Goal: Information Seeking & Learning: Learn about a topic

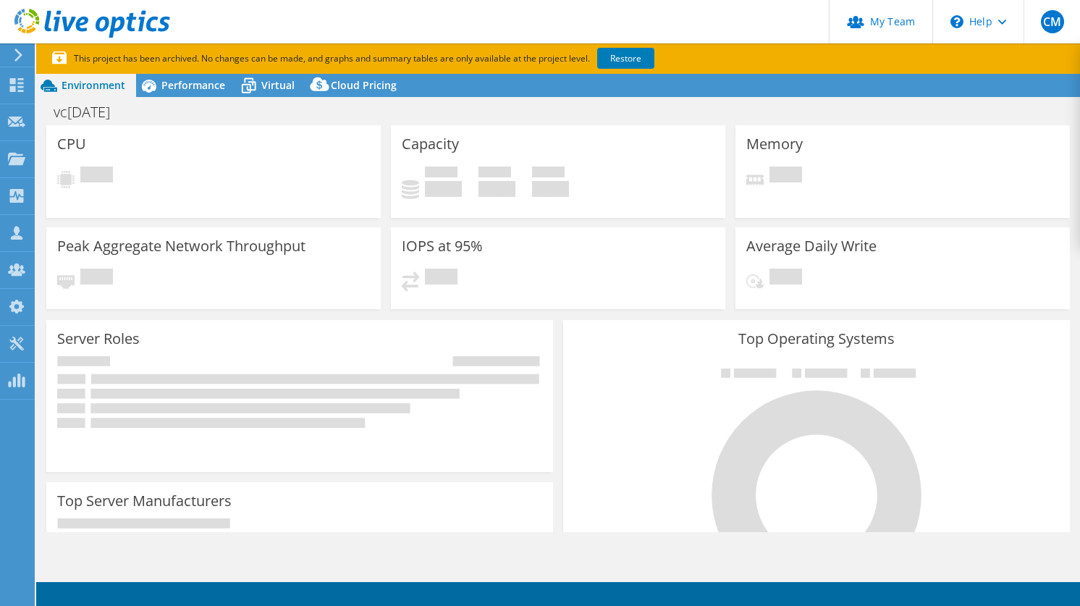
select select "EUFrankfurt"
select select "NOK"
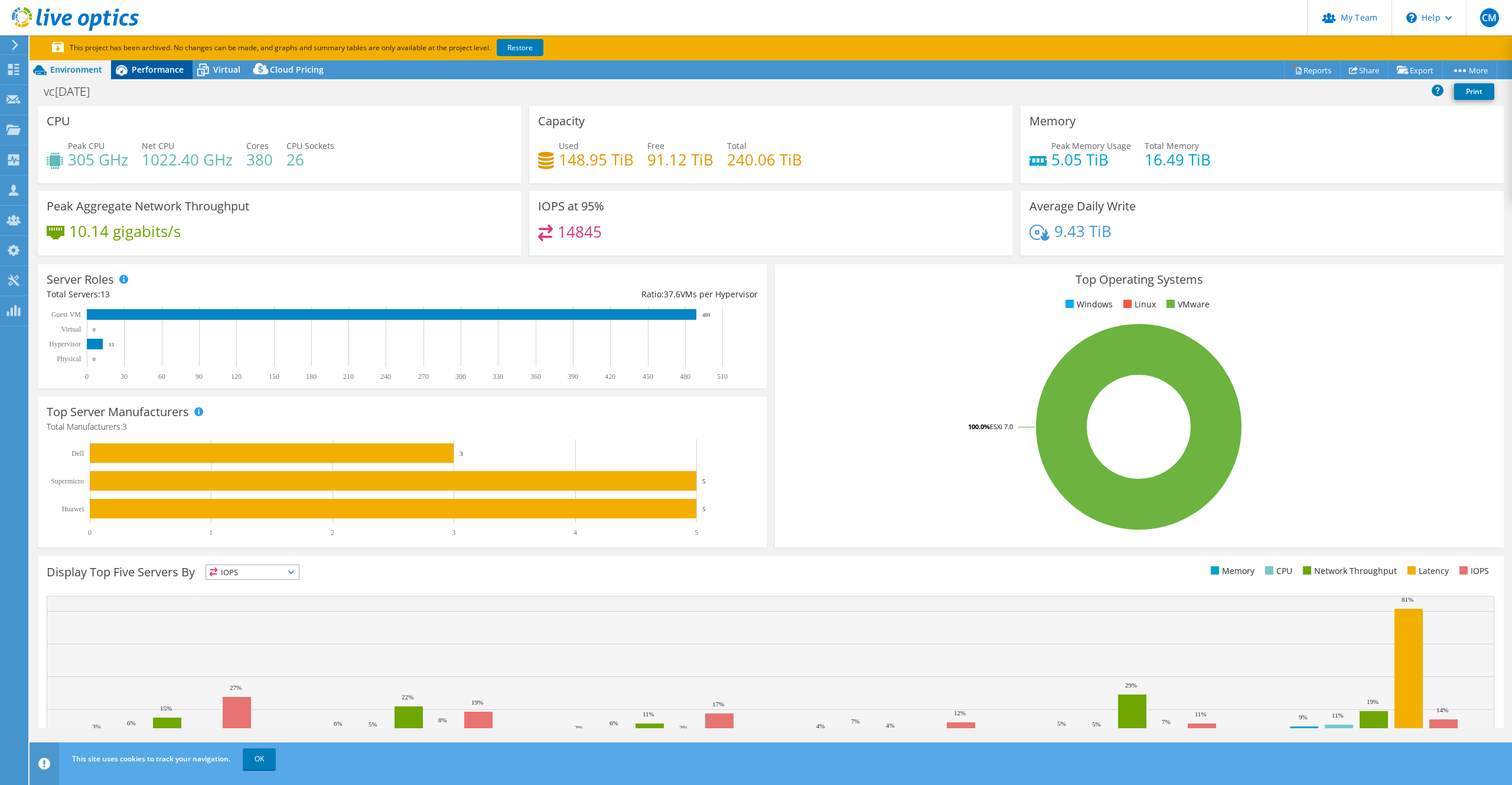
click at [163, 67] on span "Performance" at bounding box center [157, 69] width 52 height 11
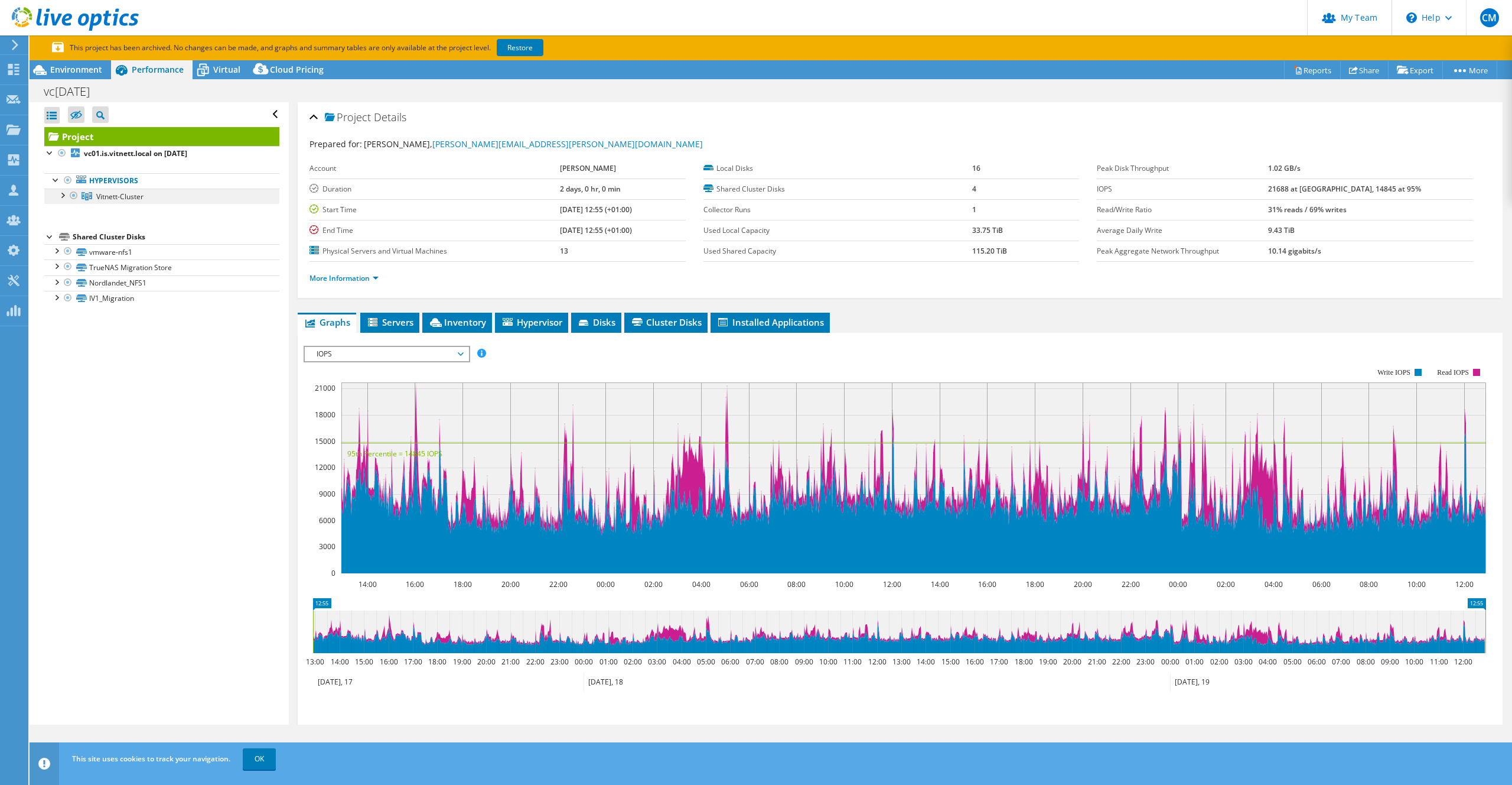
click at [138, 197] on span "Vitnett-Cluster" at bounding box center [120, 197] width 47 height 10
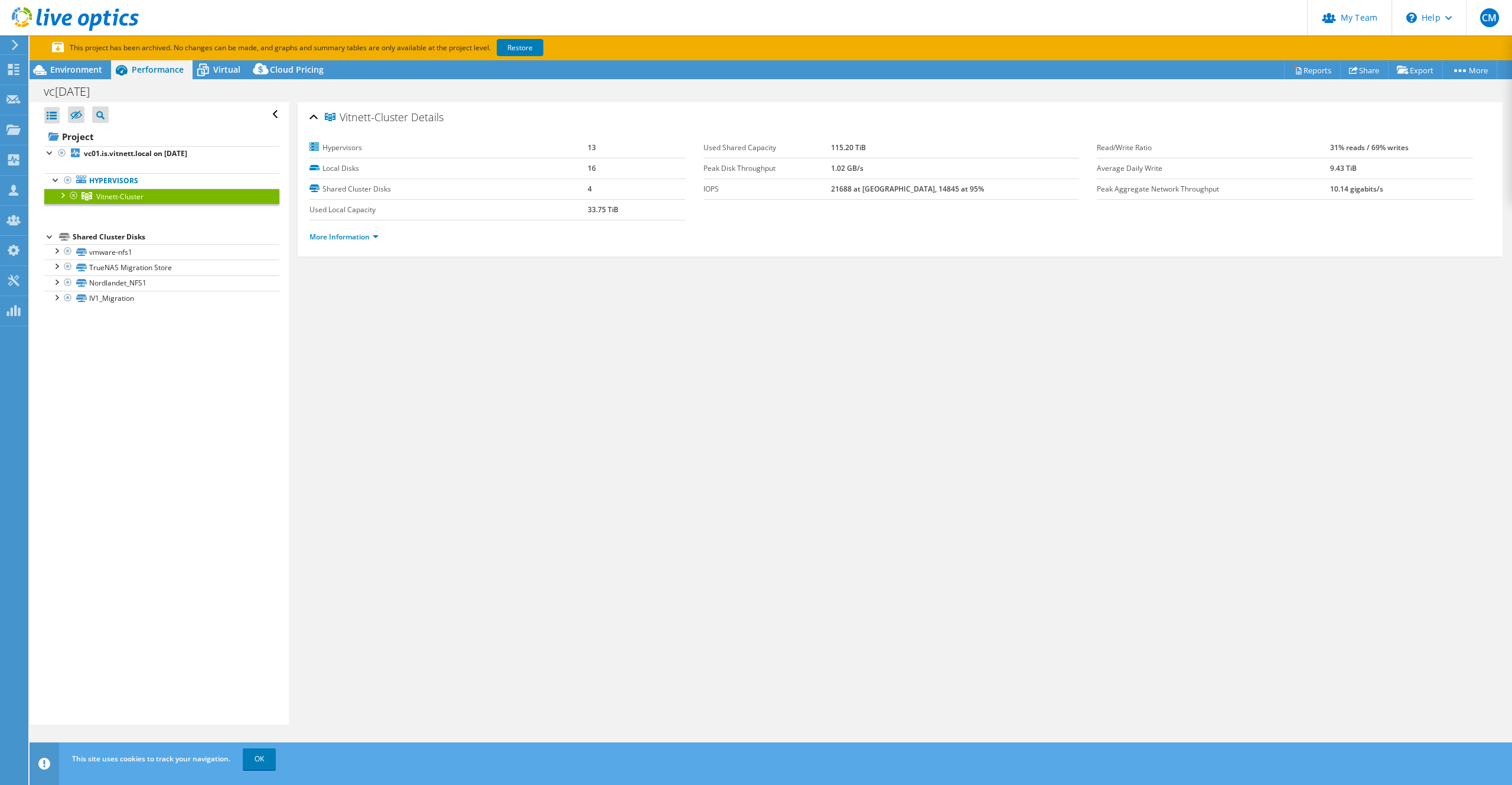
click at [63, 196] on div at bounding box center [62, 194] width 11 height 11
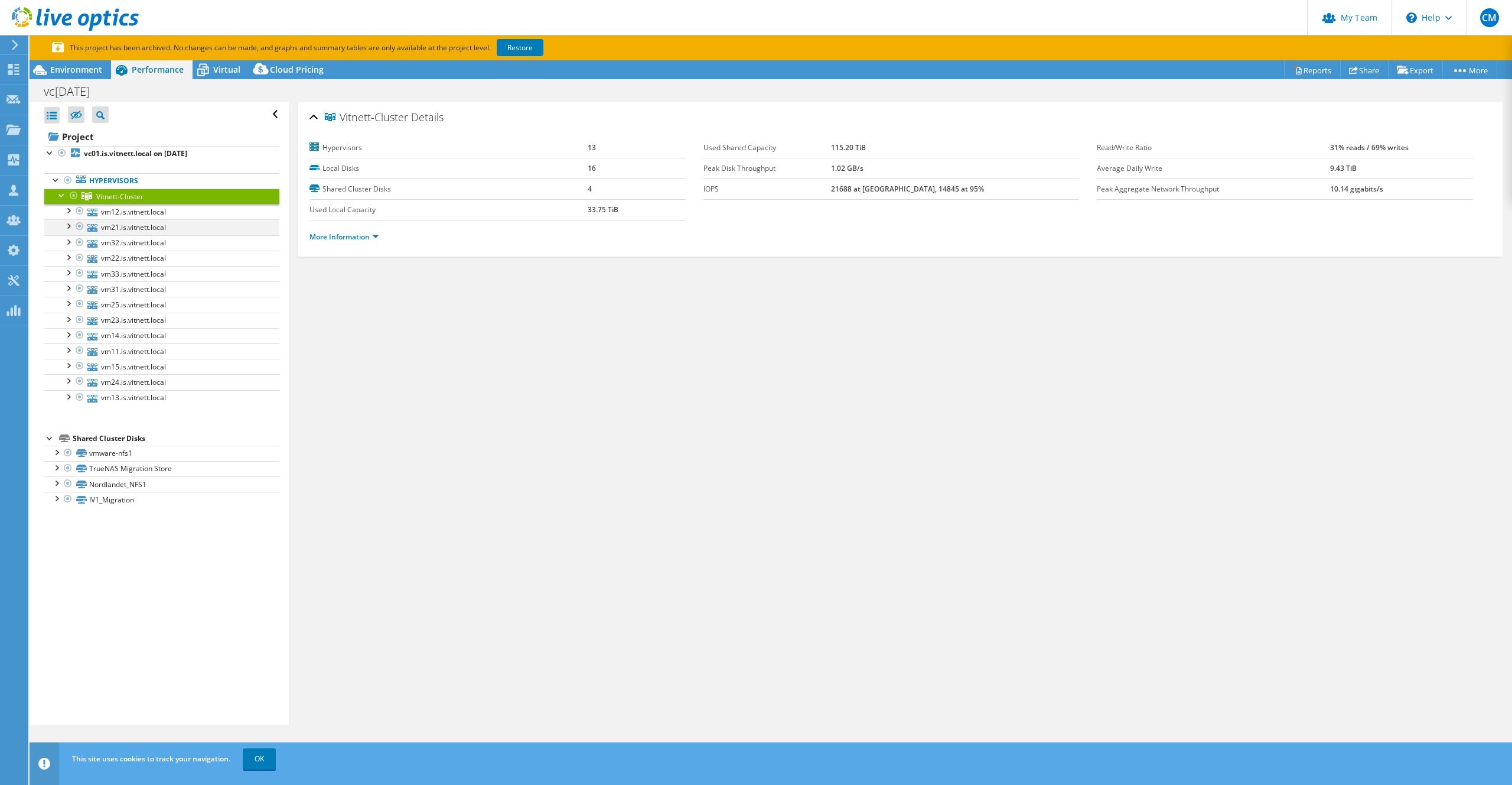
click at [69, 228] on div at bounding box center [68, 225] width 11 height 11
click at [134, 206] on link "vm12.is.vitnett.local" at bounding box center [161, 211] width 235 height 16
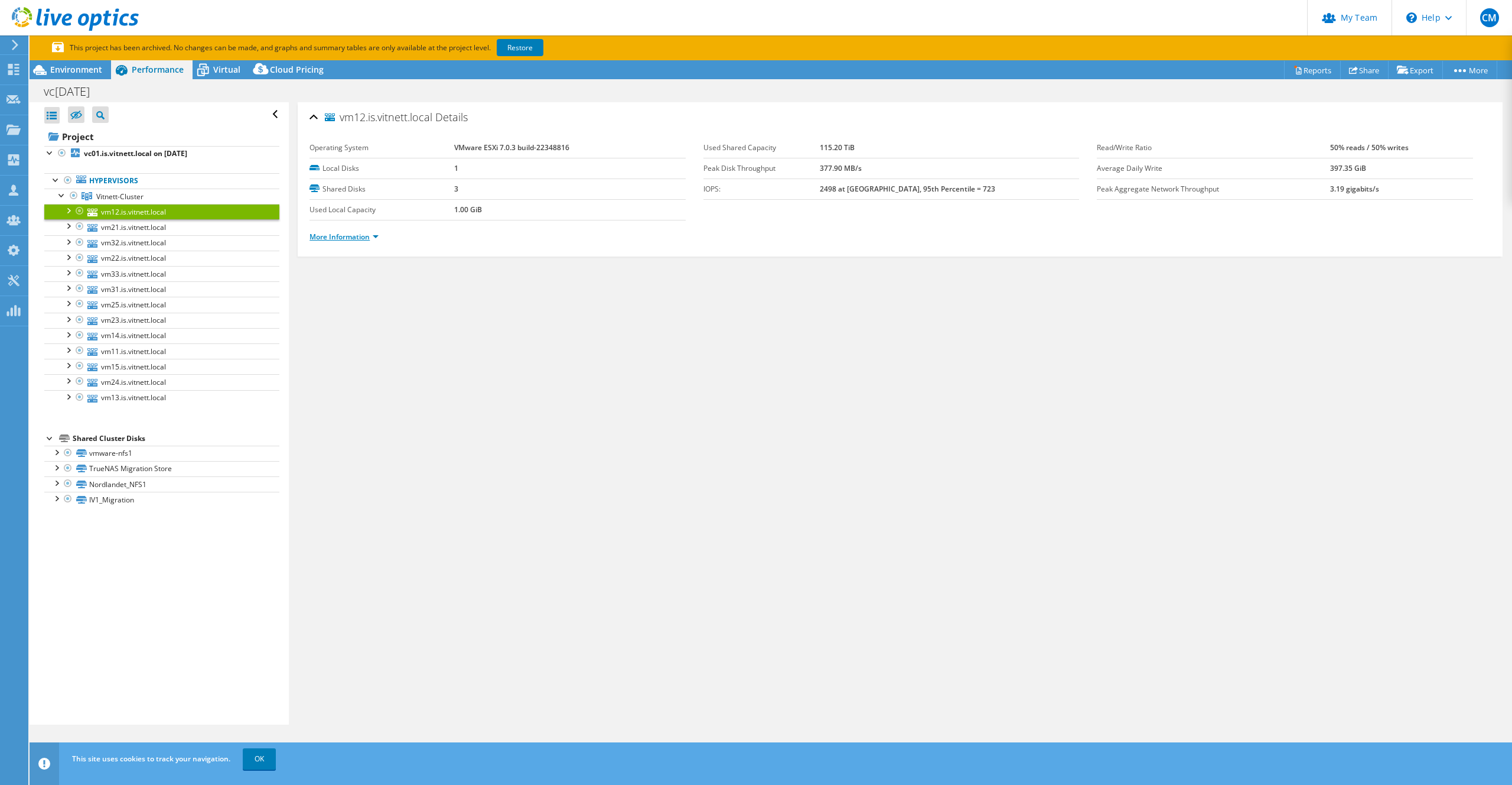
click at [366, 236] on link "More Information" at bounding box center [343, 237] width 69 height 10
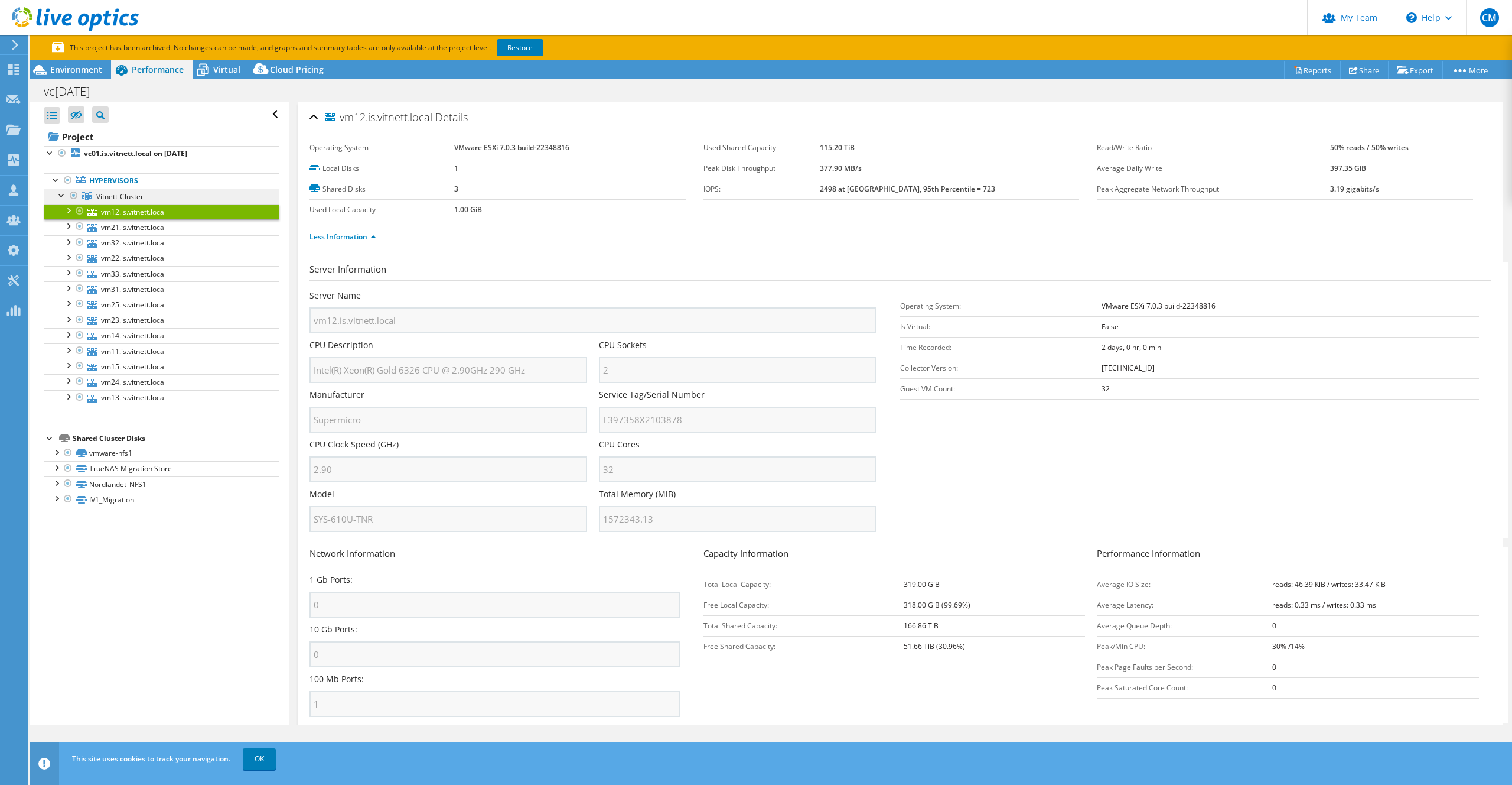
click at [139, 192] on span "Vitnett-Cluster" at bounding box center [120, 197] width 47 height 10
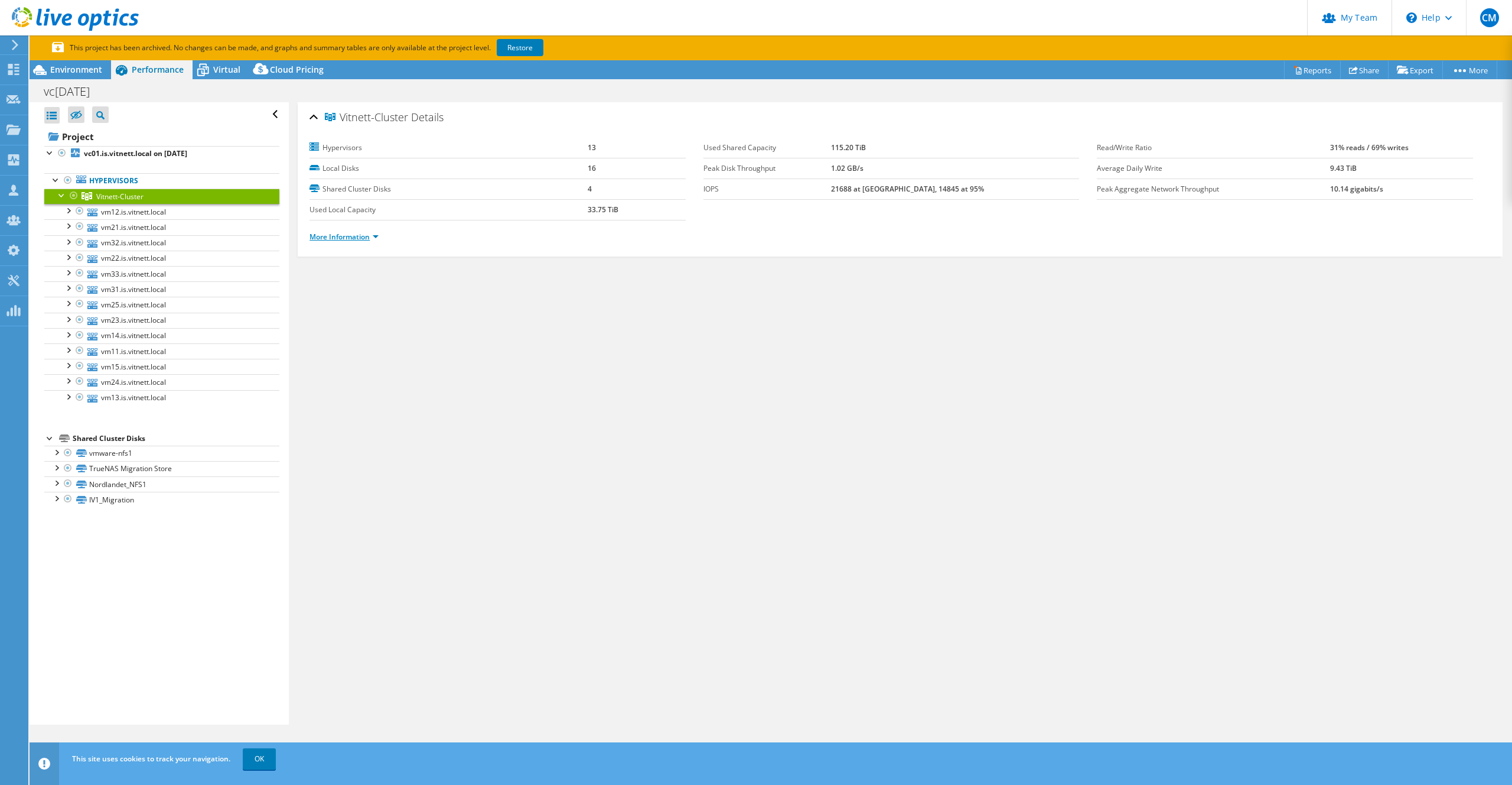
click at [356, 241] on link "More Information" at bounding box center [343, 237] width 69 height 10
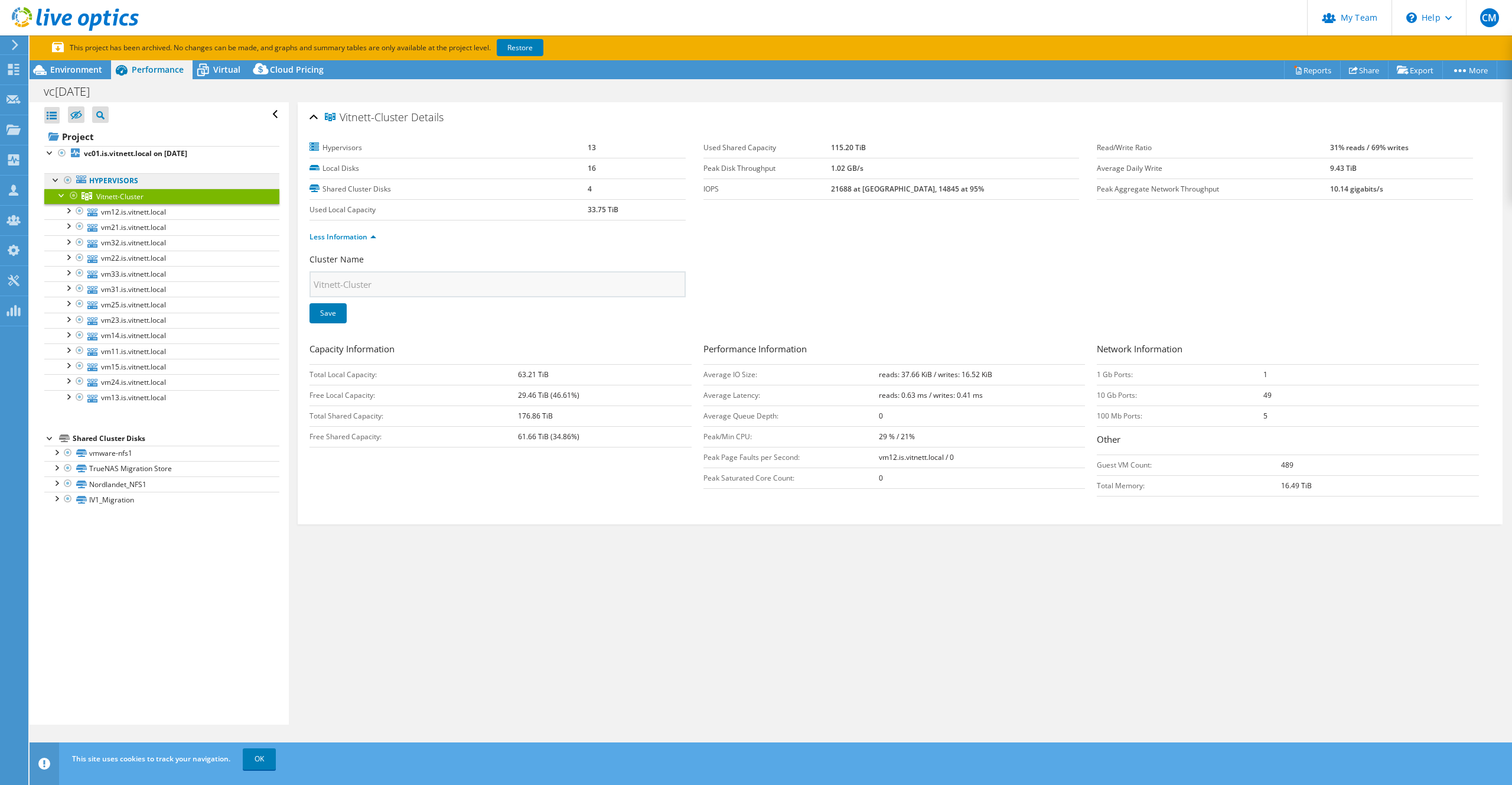
click at [153, 180] on link "Hypervisors" at bounding box center [161, 180] width 235 height 16
click at [69, 211] on div at bounding box center [68, 210] width 11 height 11
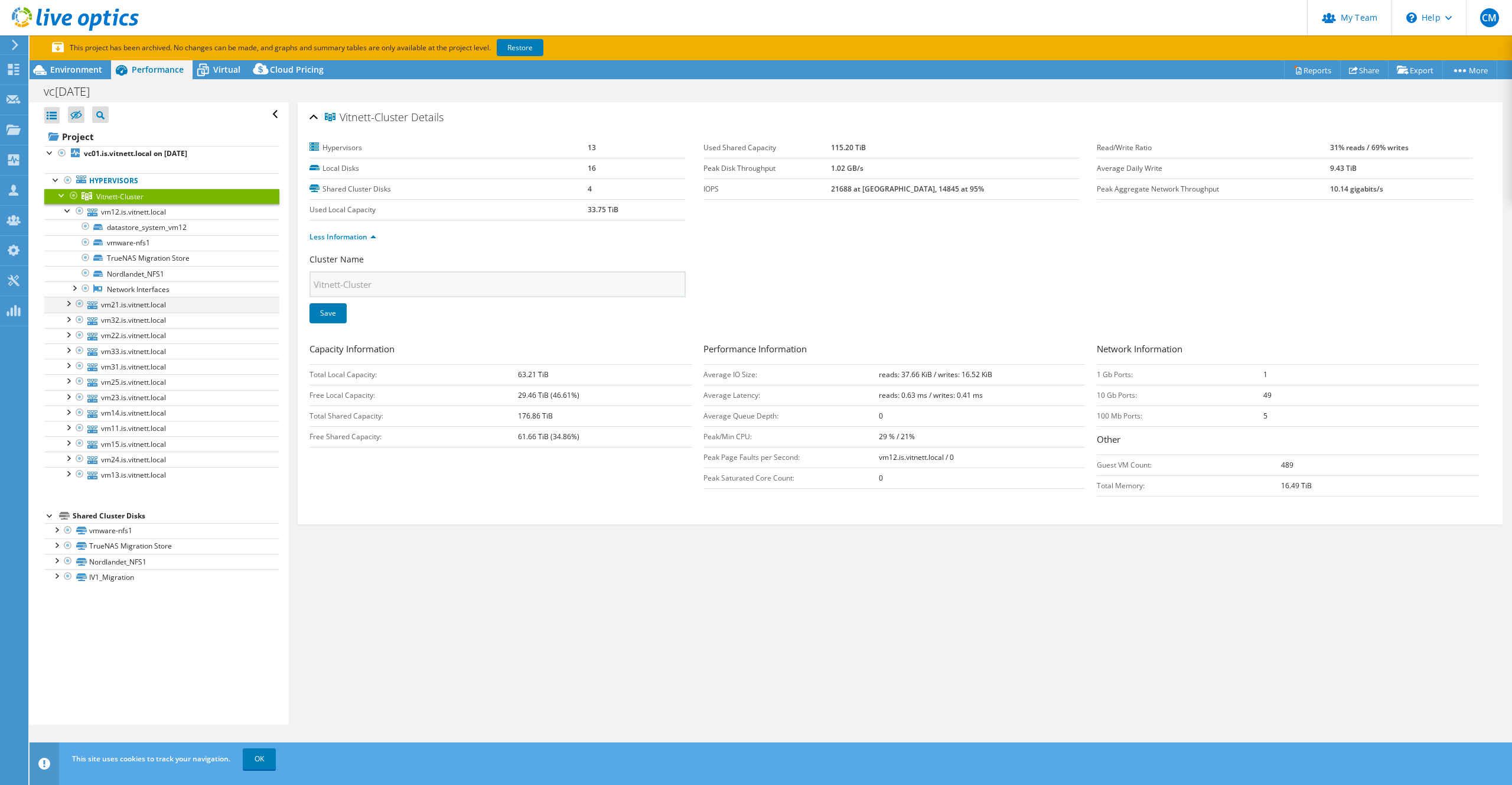
click at [70, 303] on div at bounding box center [68, 302] width 11 height 11
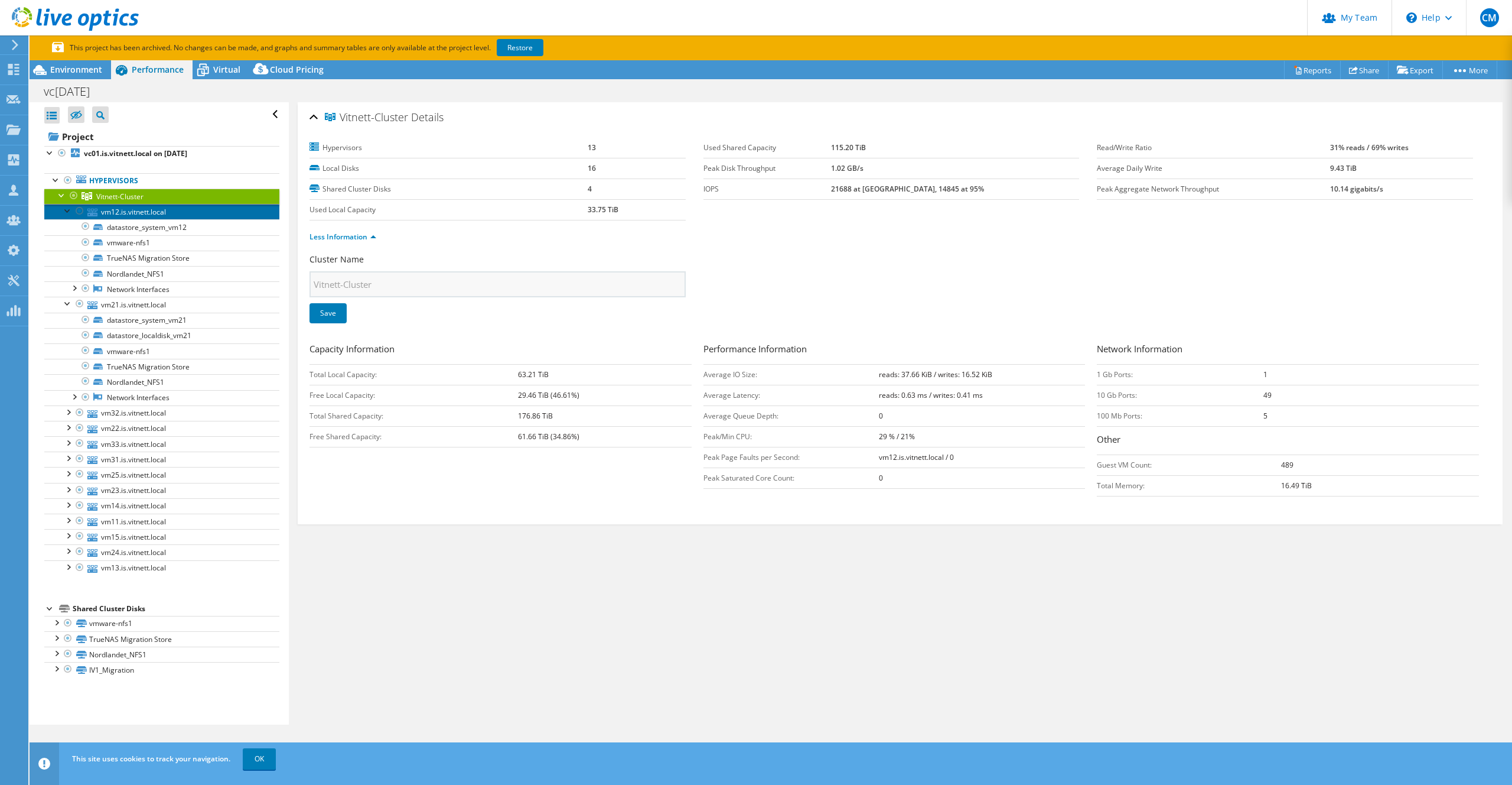
click at [147, 213] on link "vm12.is.vitnett.local" at bounding box center [161, 211] width 235 height 16
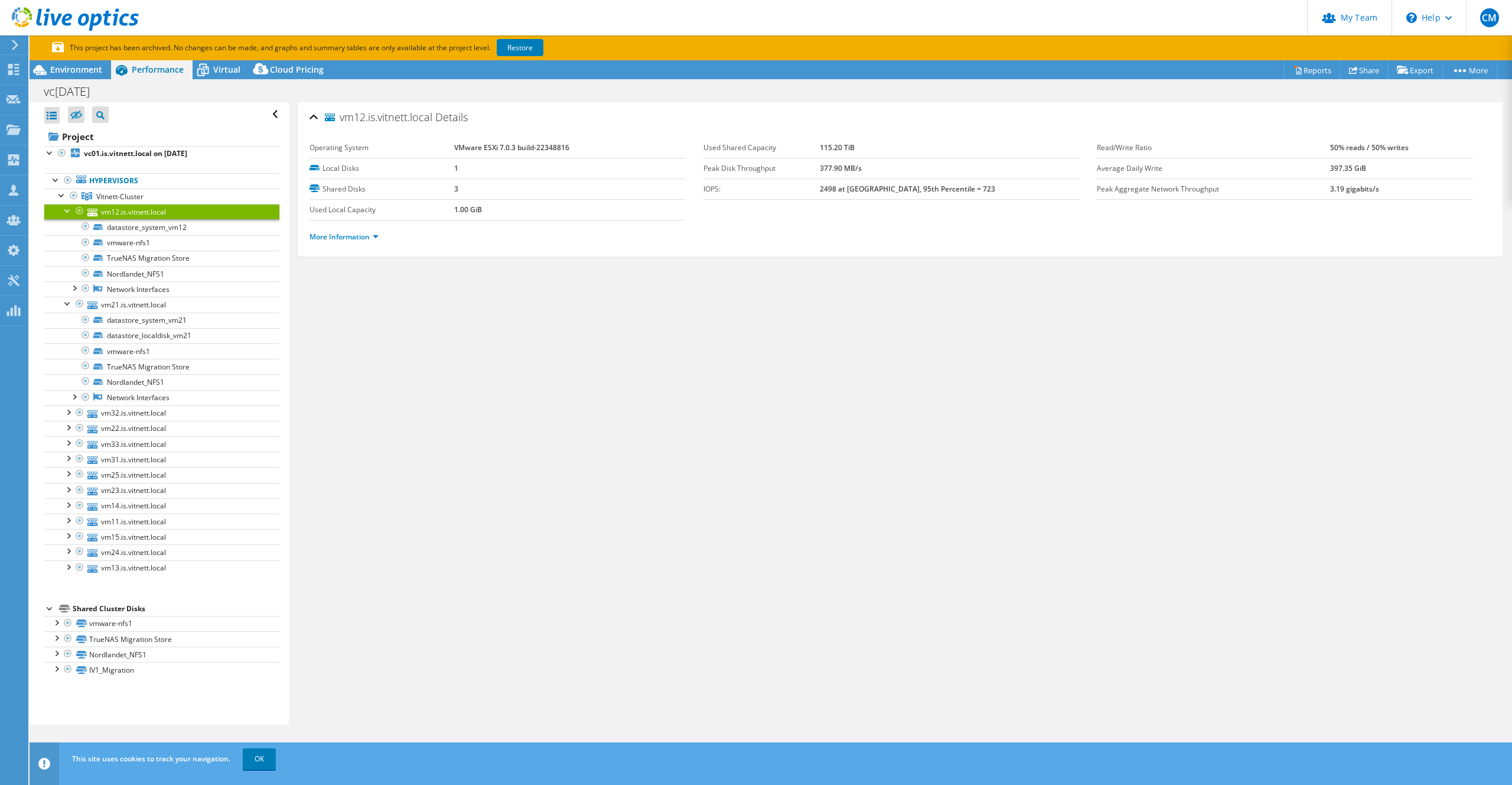
click at [349, 254] on div "vm12.is.vitnett.local Details Operating System VMware ESXi 7.0.3 build-22348816…" at bounding box center [900, 179] width 1205 height 154
click at [348, 239] on link "More Information" at bounding box center [343, 237] width 69 height 10
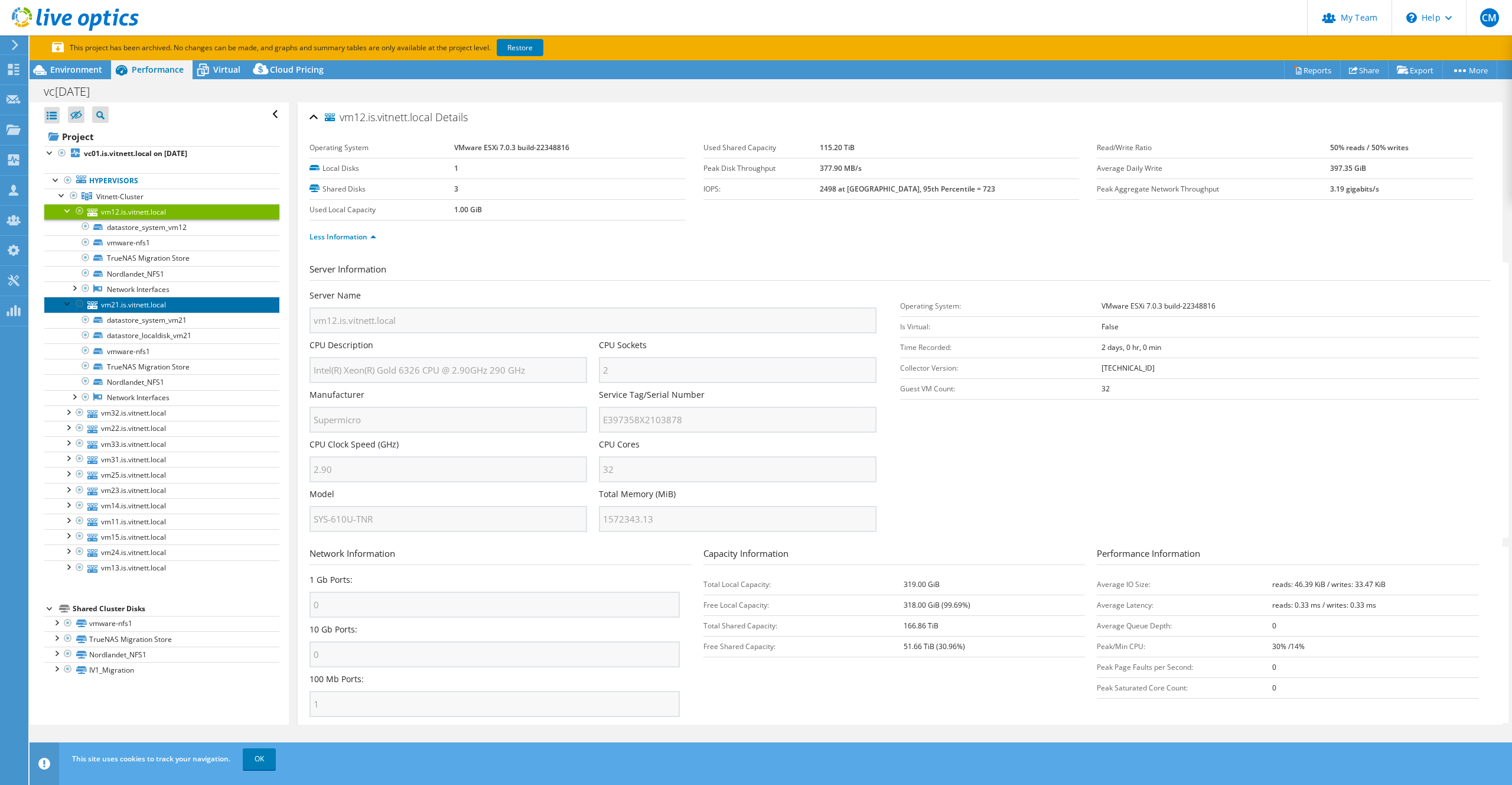
click at [116, 303] on link "vm21.is.vitnett.local" at bounding box center [161, 304] width 235 height 16
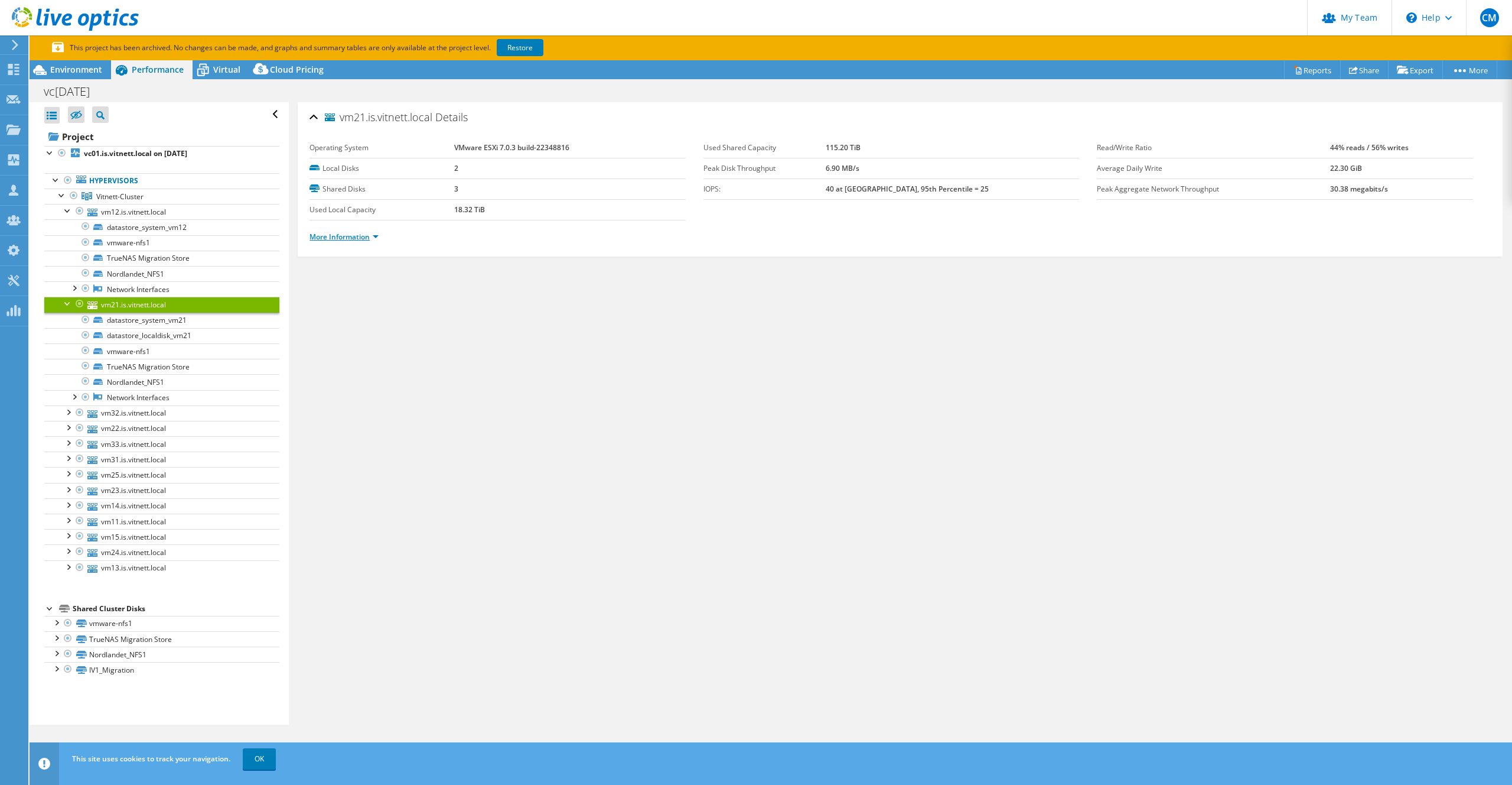
click at [343, 233] on link "More Information" at bounding box center [343, 237] width 69 height 10
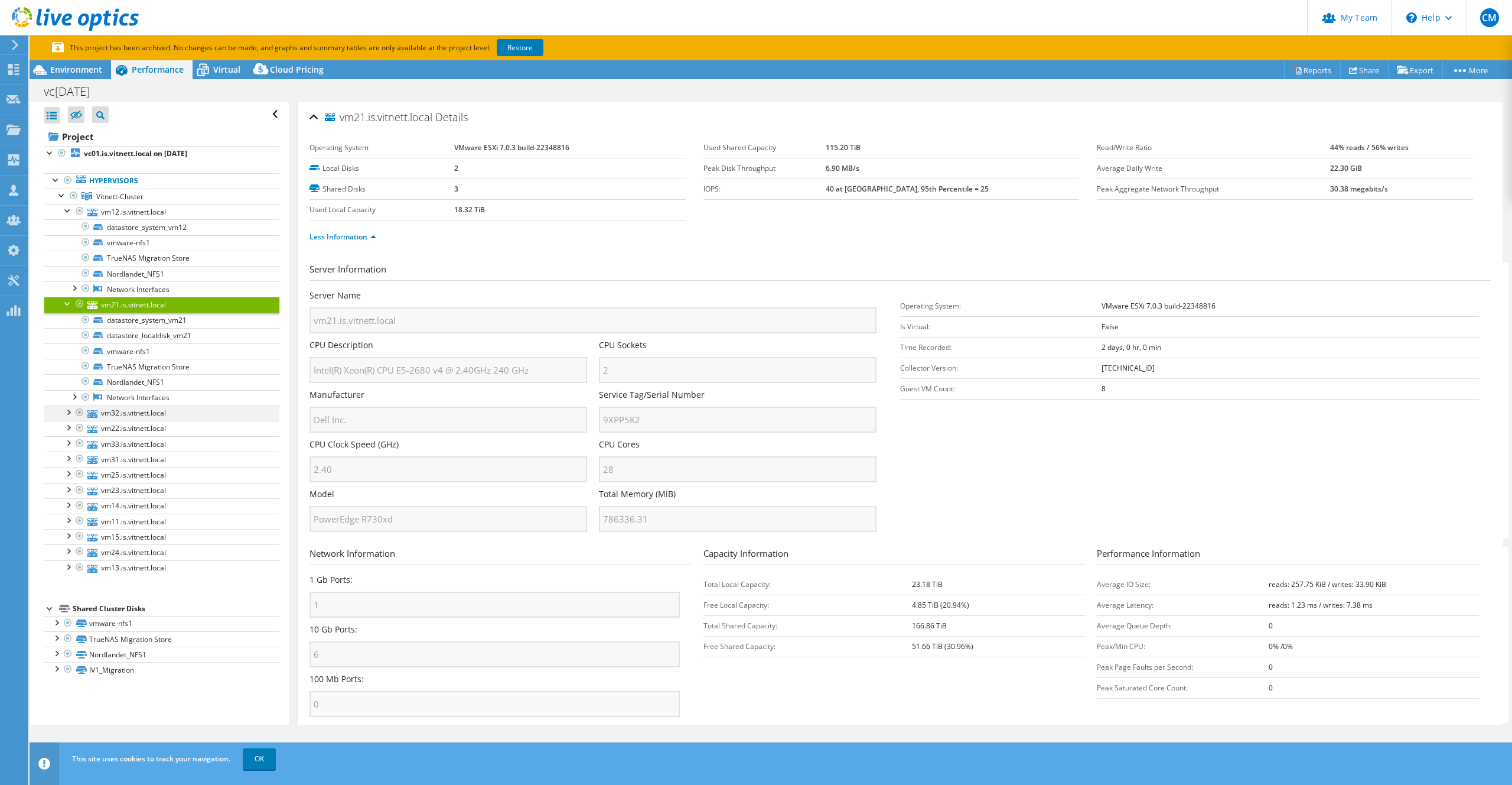
click at [69, 412] on div at bounding box center [68, 411] width 11 height 11
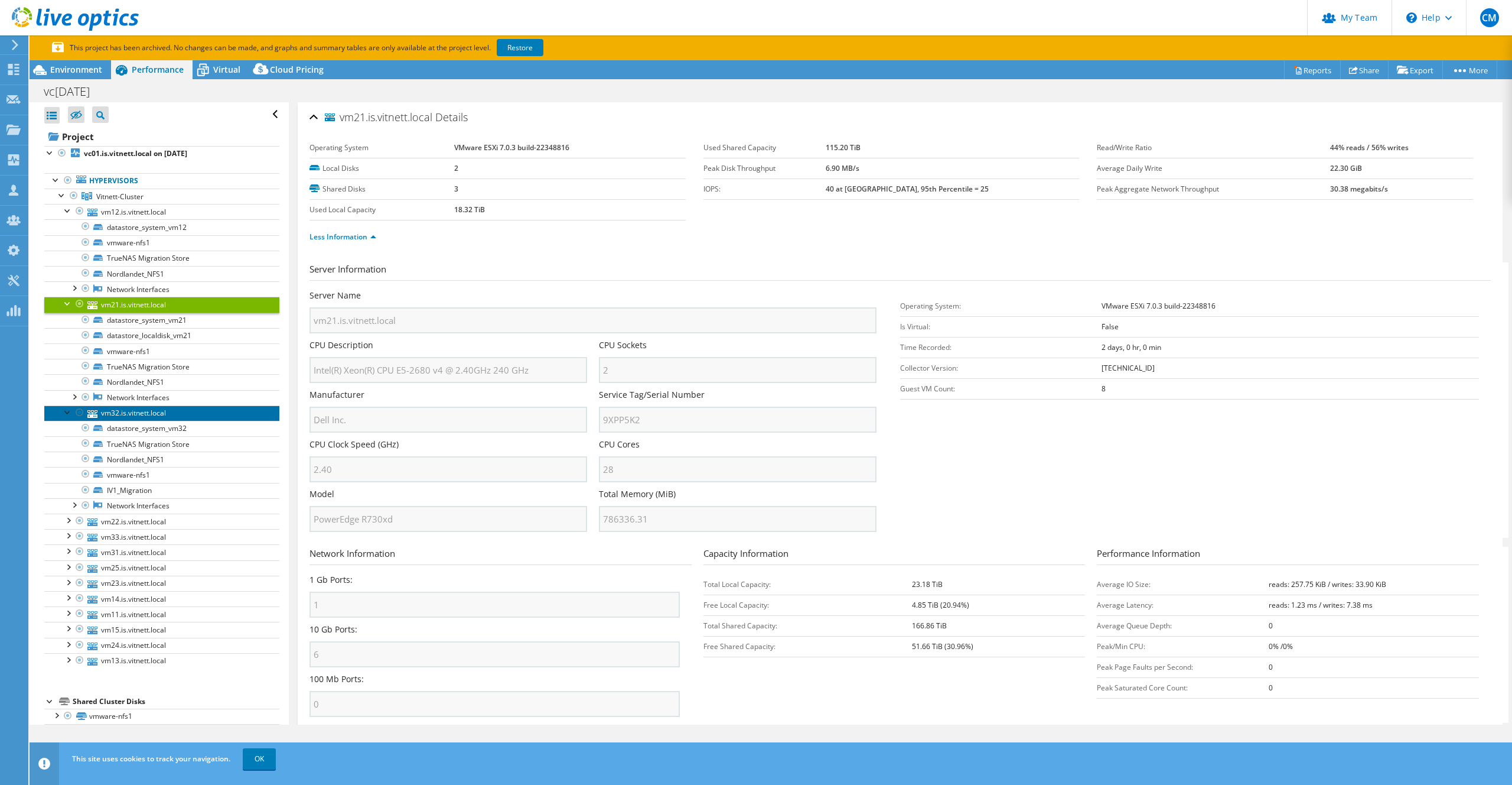
click at [104, 413] on link "vm32.is.vitnett.local" at bounding box center [161, 413] width 235 height 16
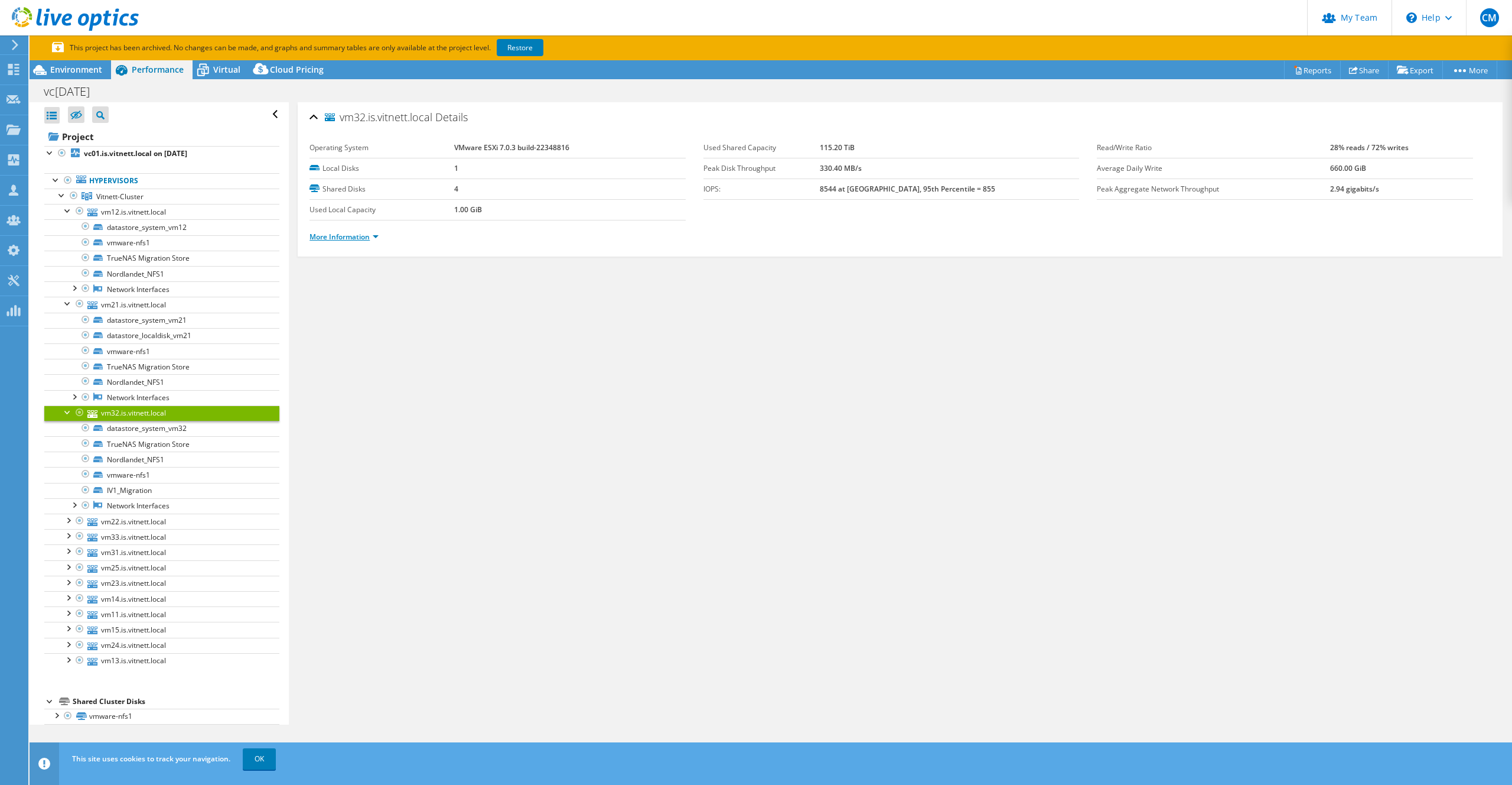
click at [355, 237] on link "More Information" at bounding box center [343, 237] width 69 height 10
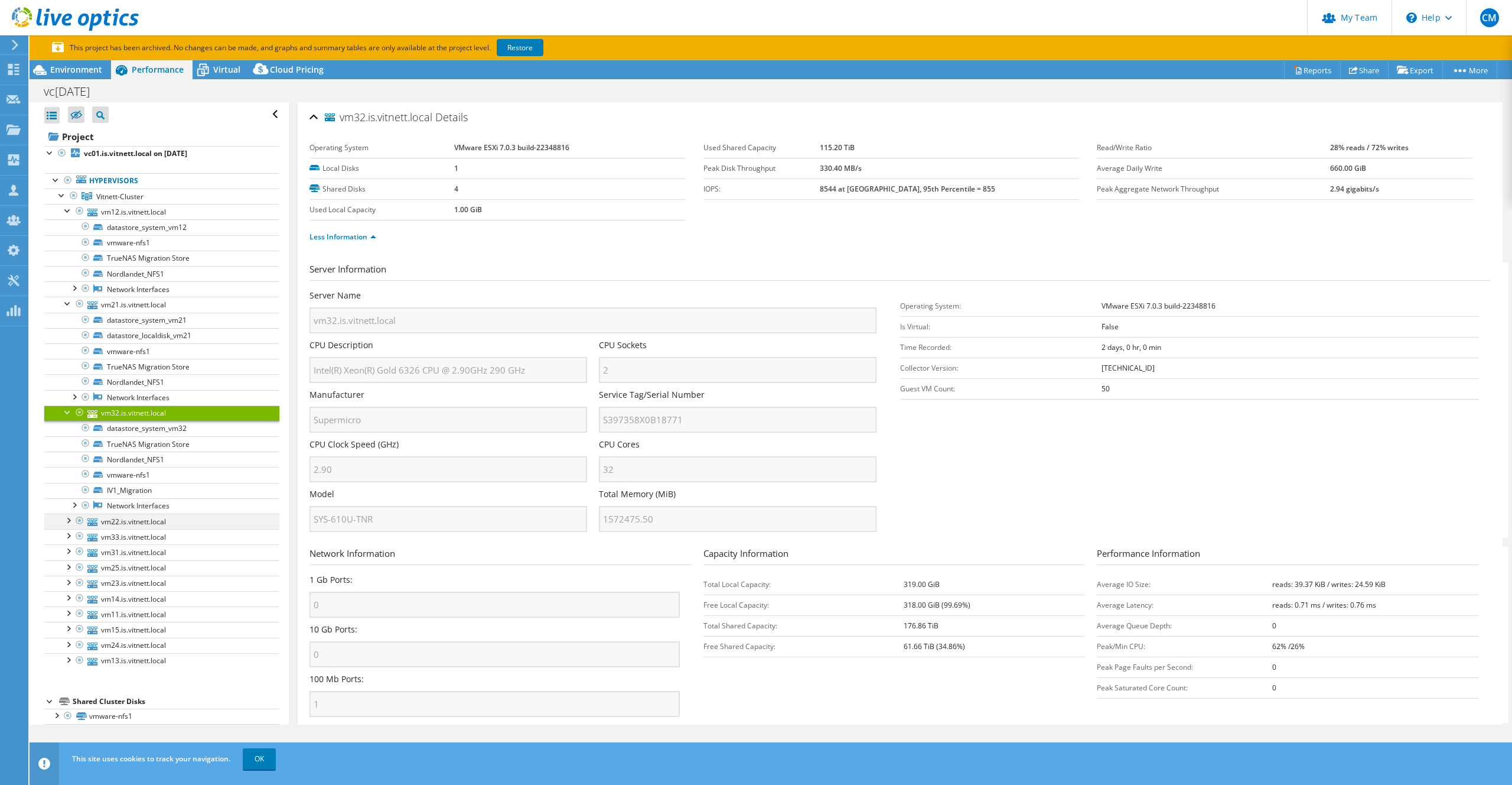
click at [68, 494] on div at bounding box center [68, 519] width 11 height 11
click at [142, 494] on link "vm22.is.vitnett.local" at bounding box center [161, 521] width 235 height 16
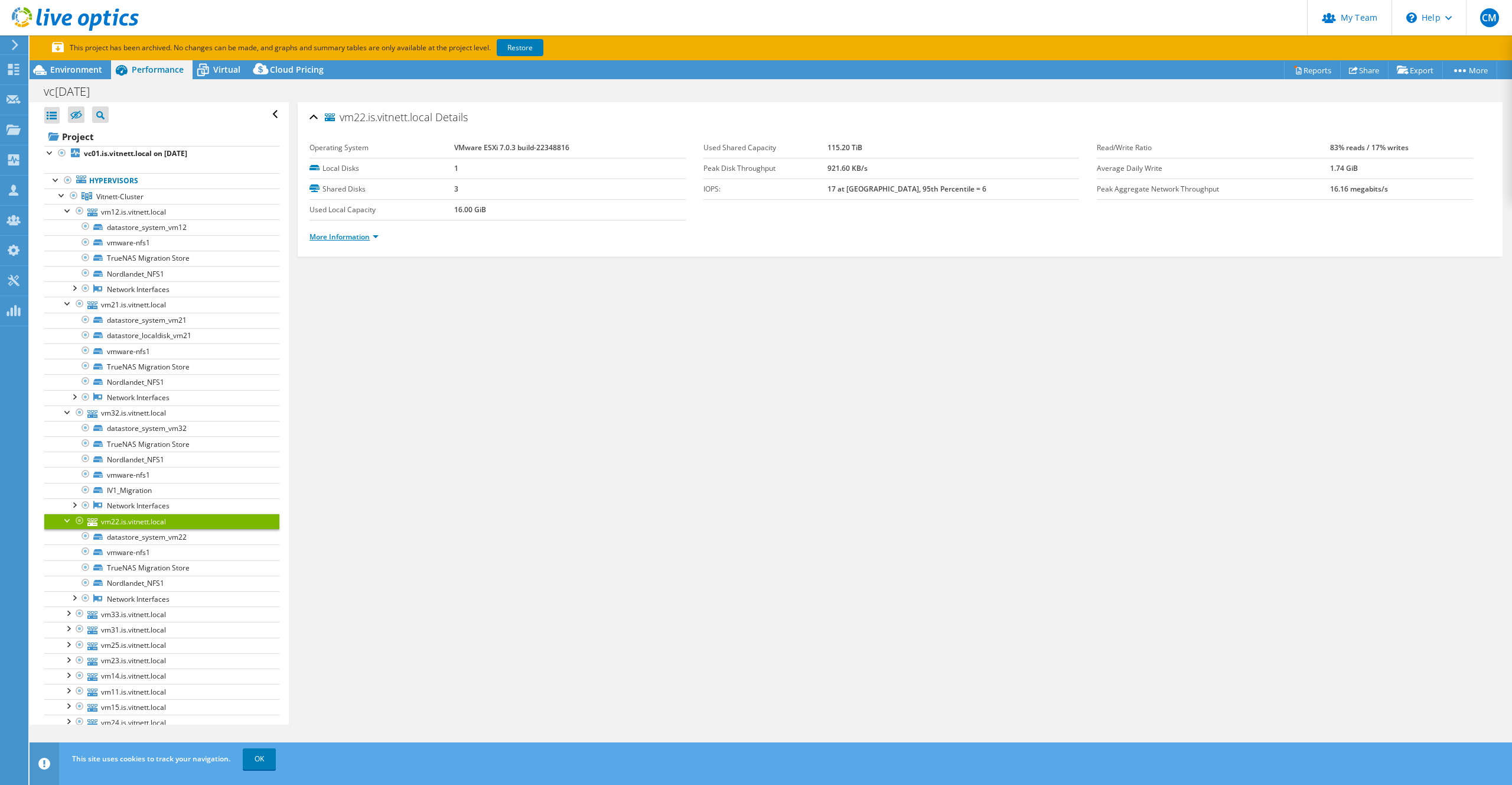
click at [343, 237] on link "More Information" at bounding box center [343, 237] width 69 height 10
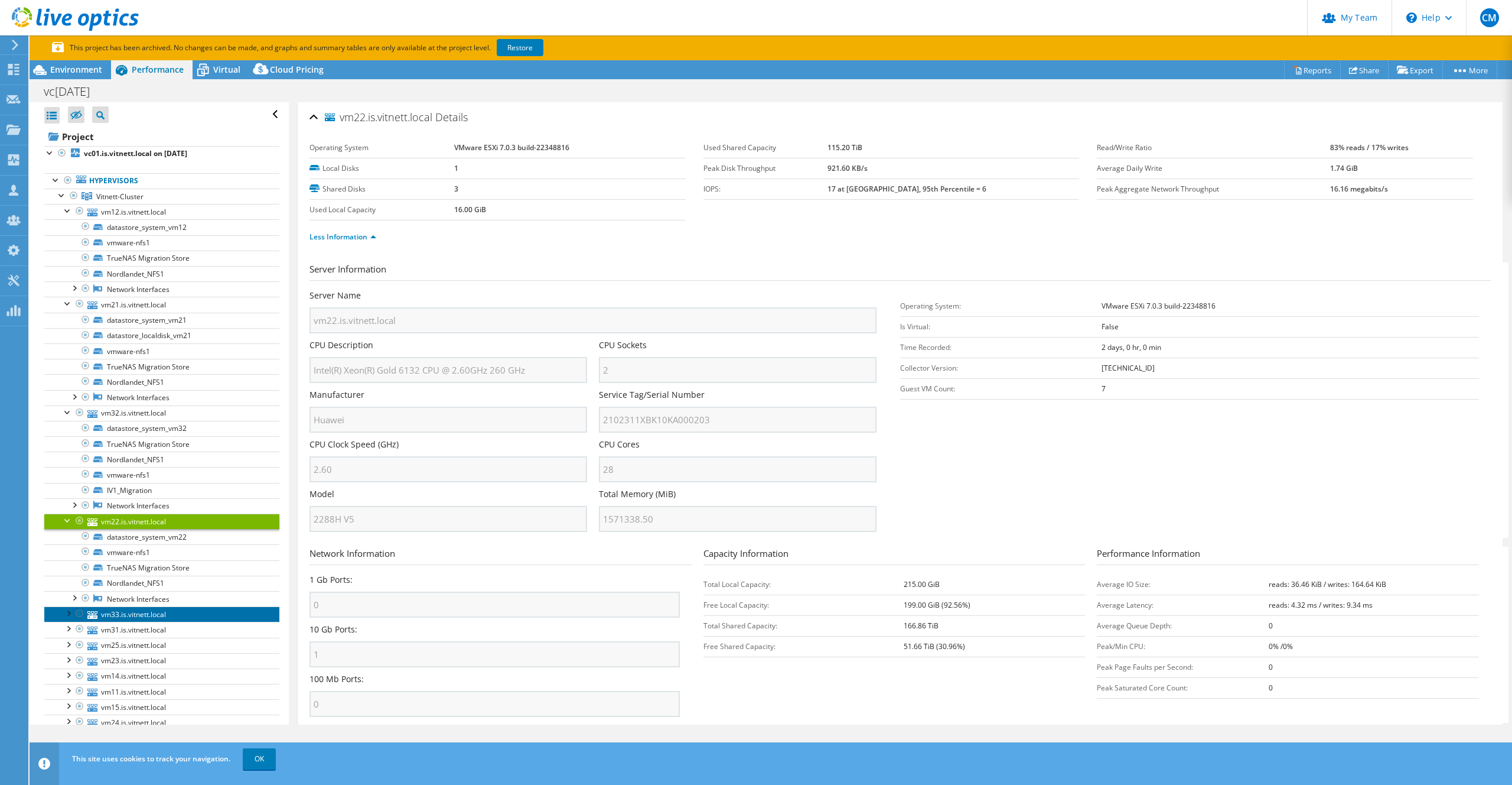
click at [115, 494] on link "vm33.is.vitnett.local" at bounding box center [161, 614] width 235 height 16
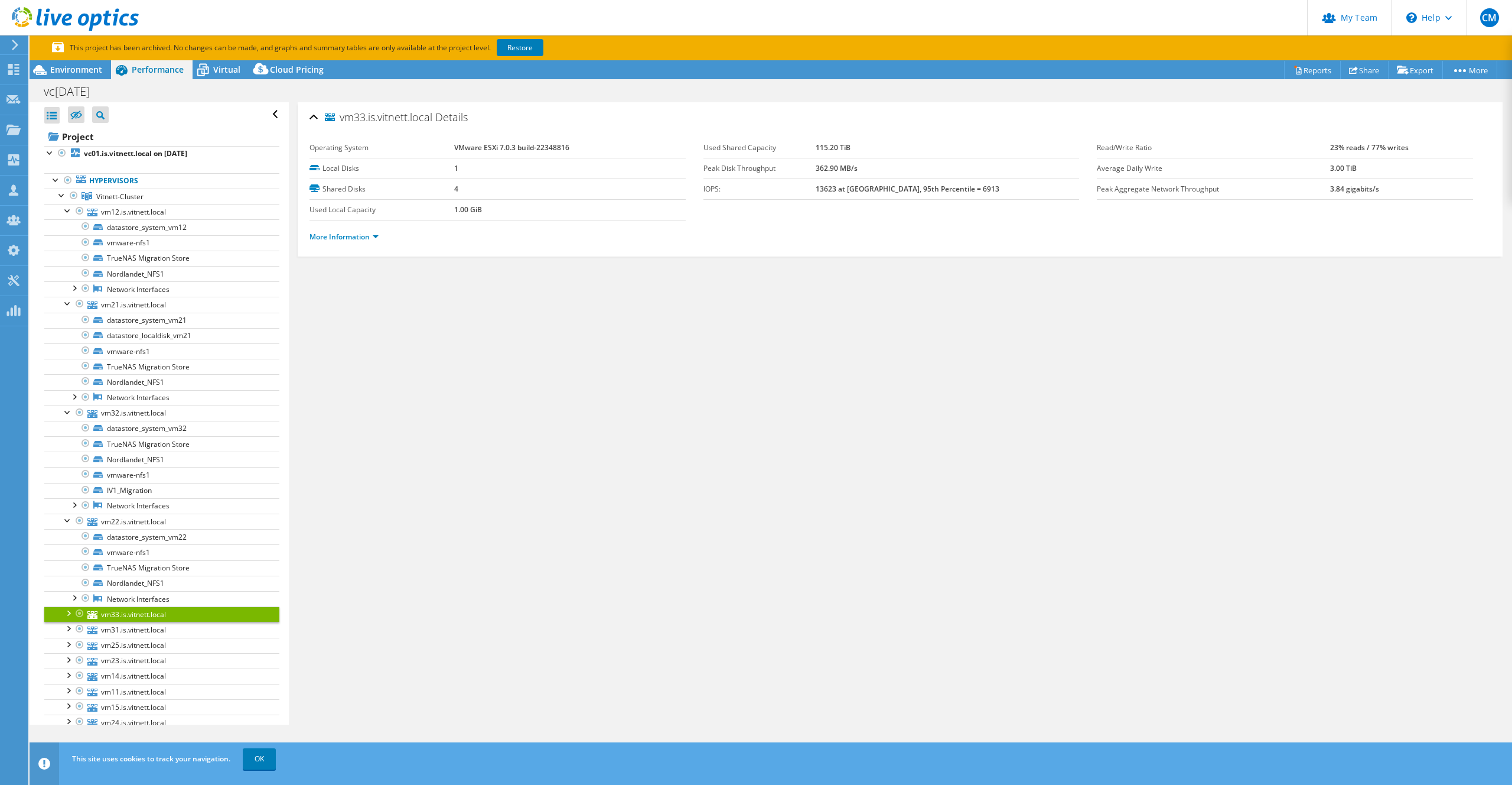
click at [63, 494] on div at bounding box center [68, 612] width 11 height 11
click at [356, 239] on link "More Information" at bounding box center [343, 237] width 69 height 10
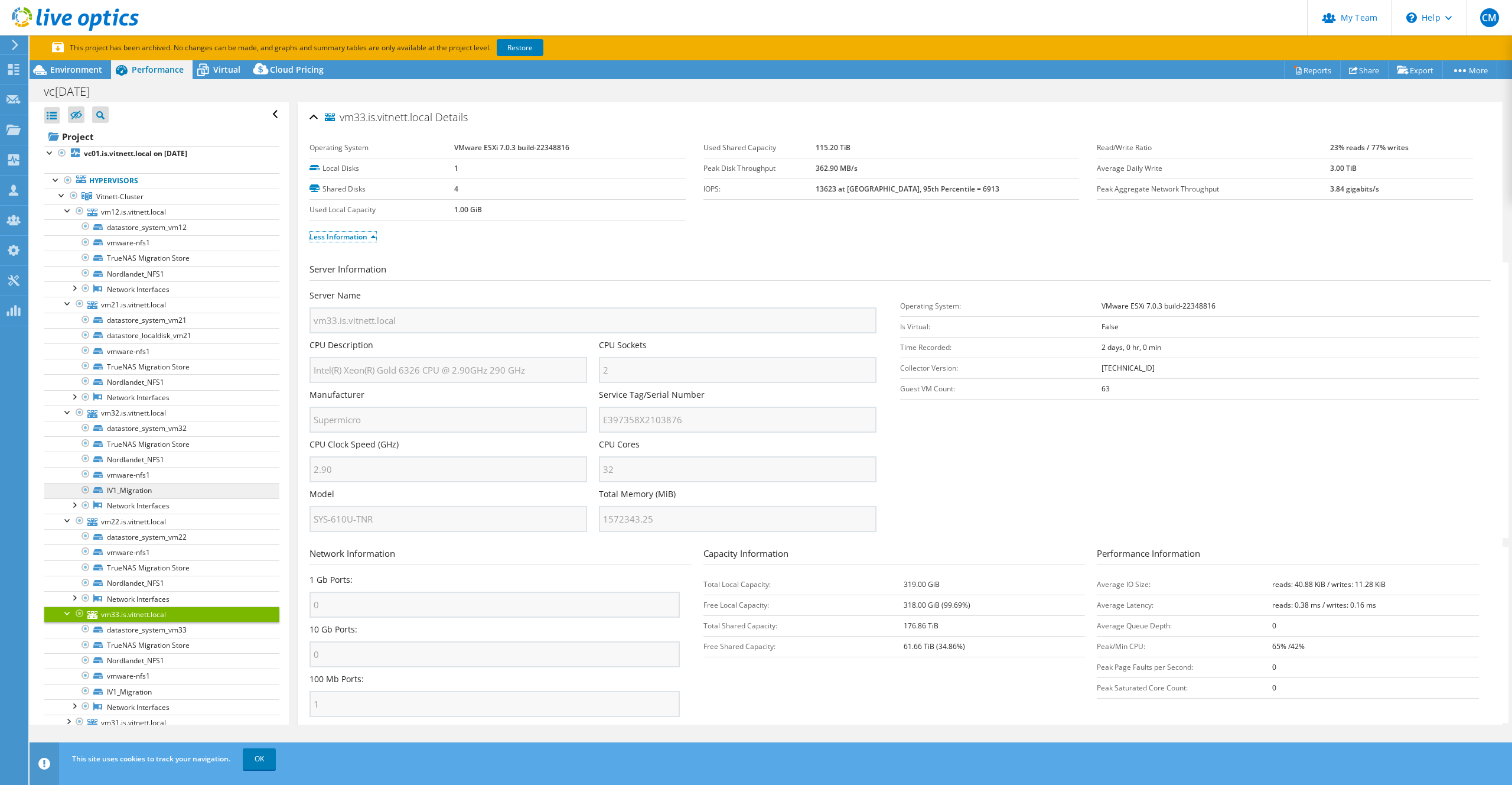
scroll to position [144, 0]
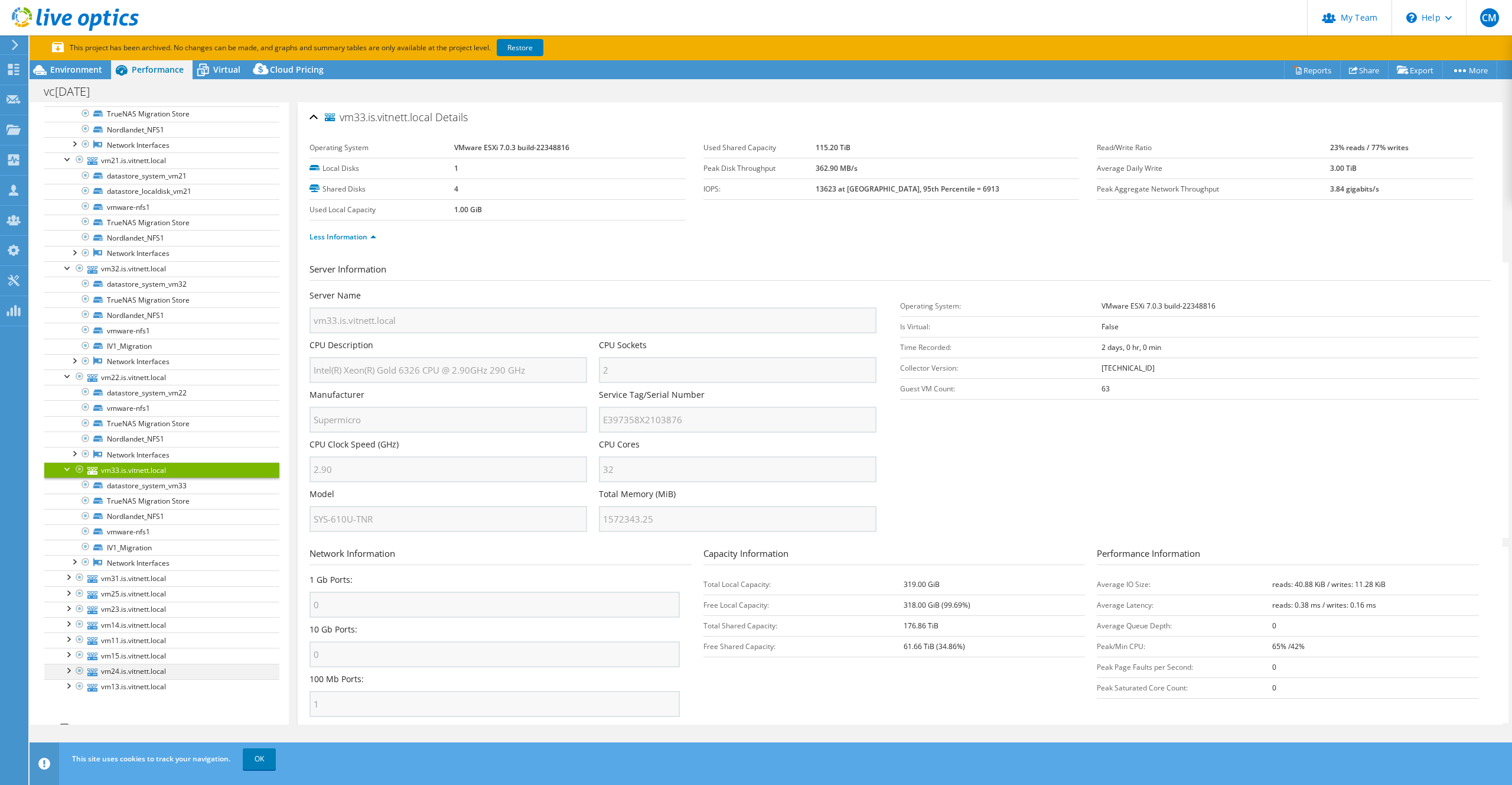
click at [70, 494] on div at bounding box center [68, 669] width 11 height 11
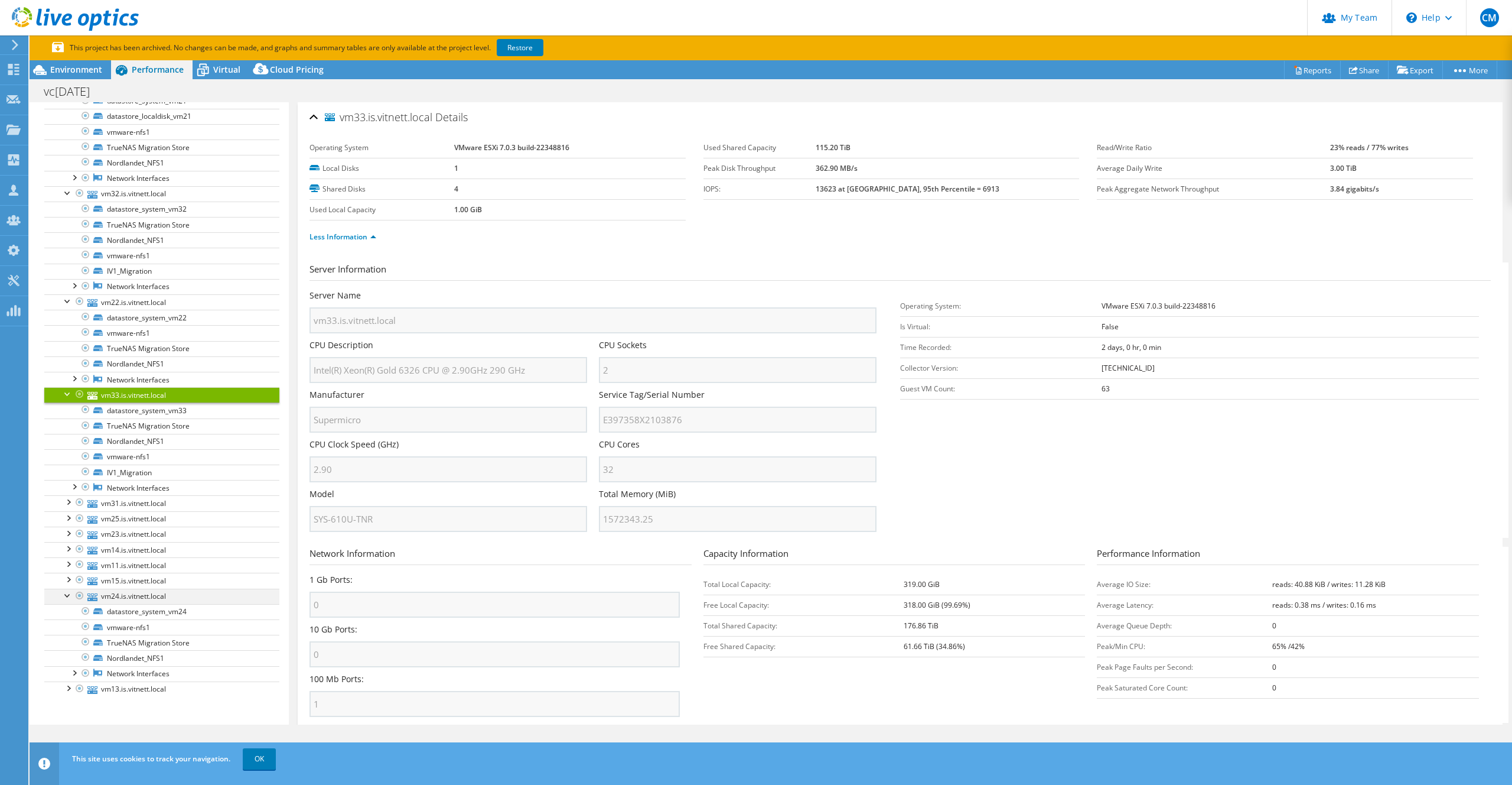
scroll to position [220, 0]
click at [107, 494] on link "vm24.is.vitnett.local" at bounding box center [161, 595] width 235 height 16
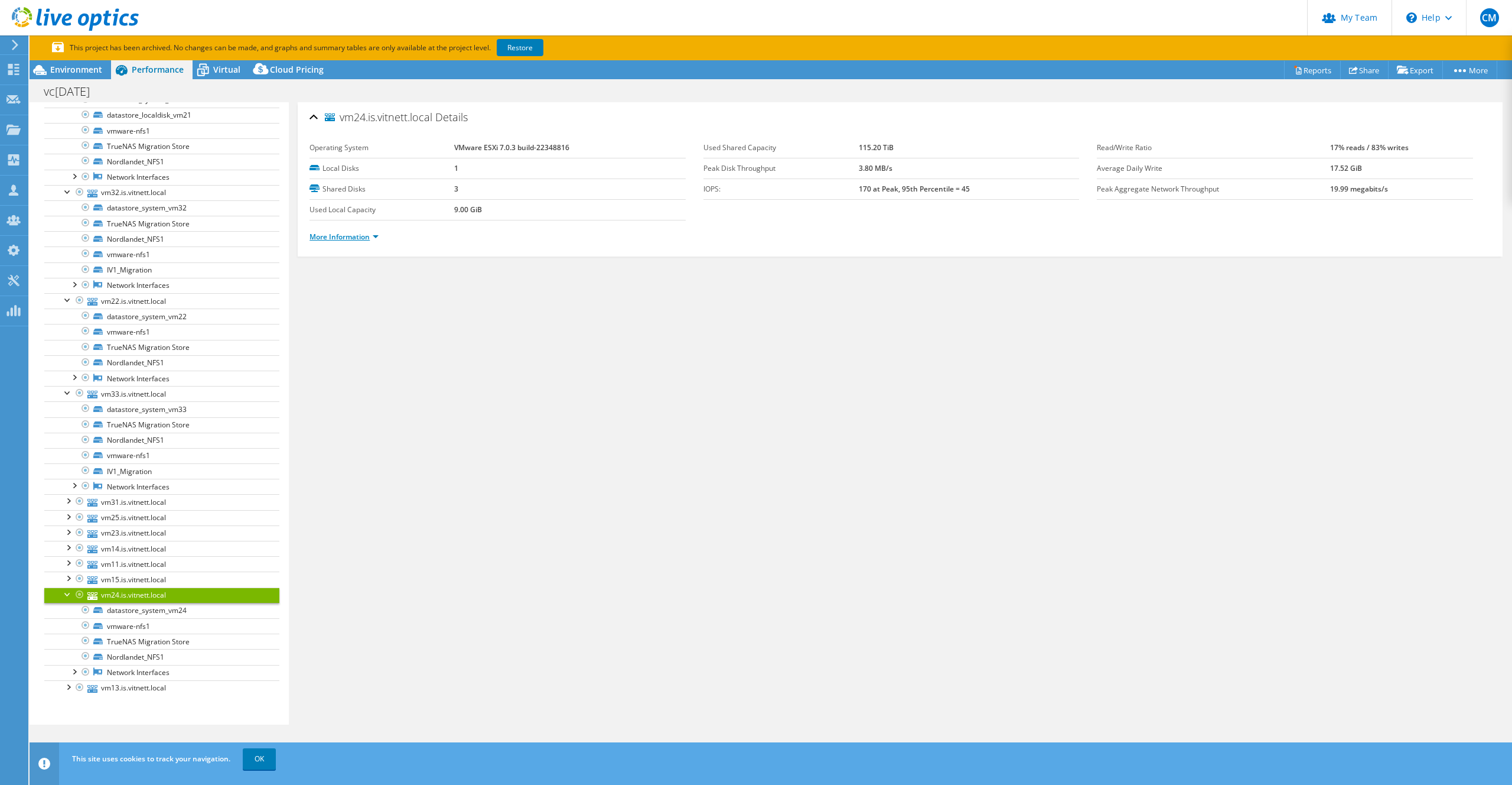
click at [373, 235] on link "More Information" at bounding box center [343, 237] width 69 height 10
